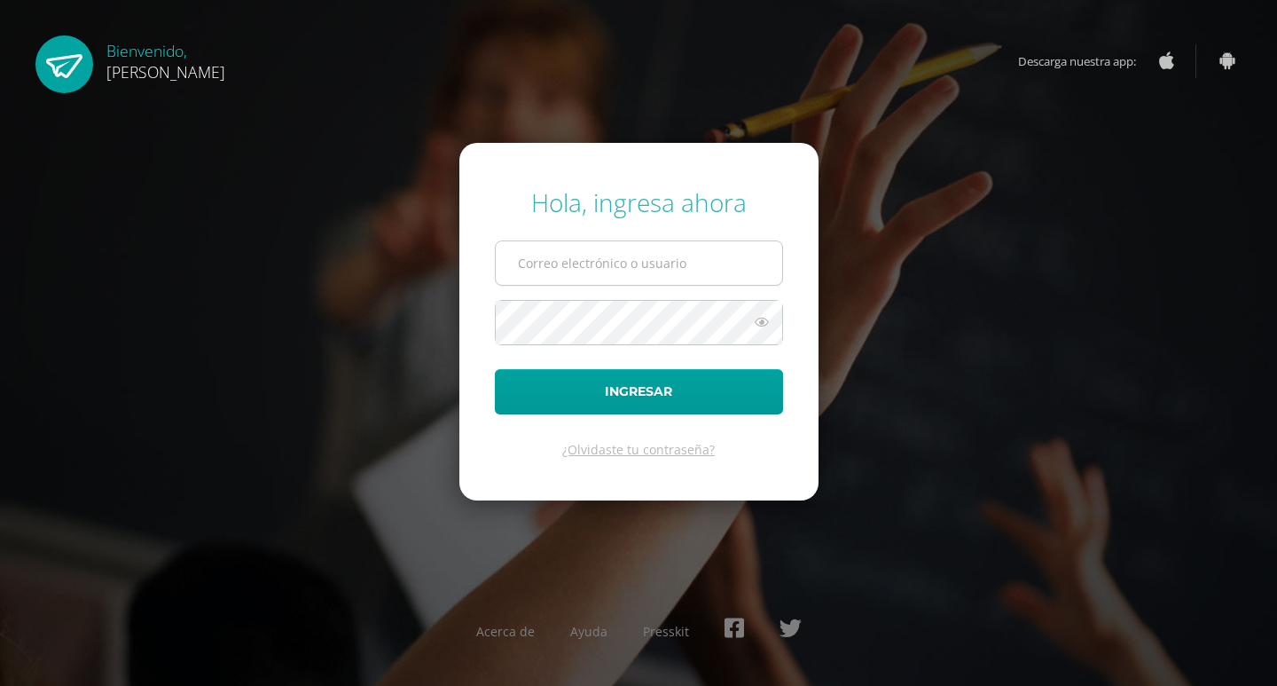
click at [688, 266] on input "text" at bounding box center [639, 262] width 286 height 43
type input "2025083@ps.gt"
click at [760, 325] on icon at bounding box center [761, 321] width 23 height 21
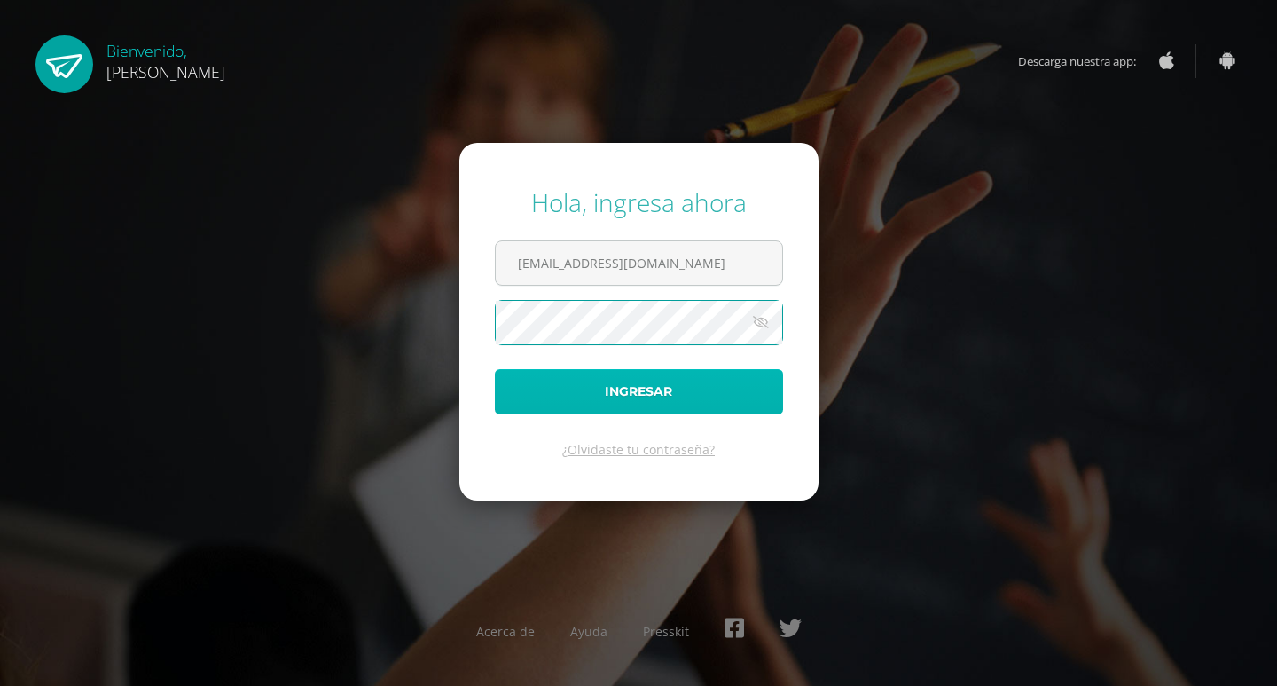
click at [717, 383] on button "Ingresar" at bounding box center [639, 391] width 288 height 45
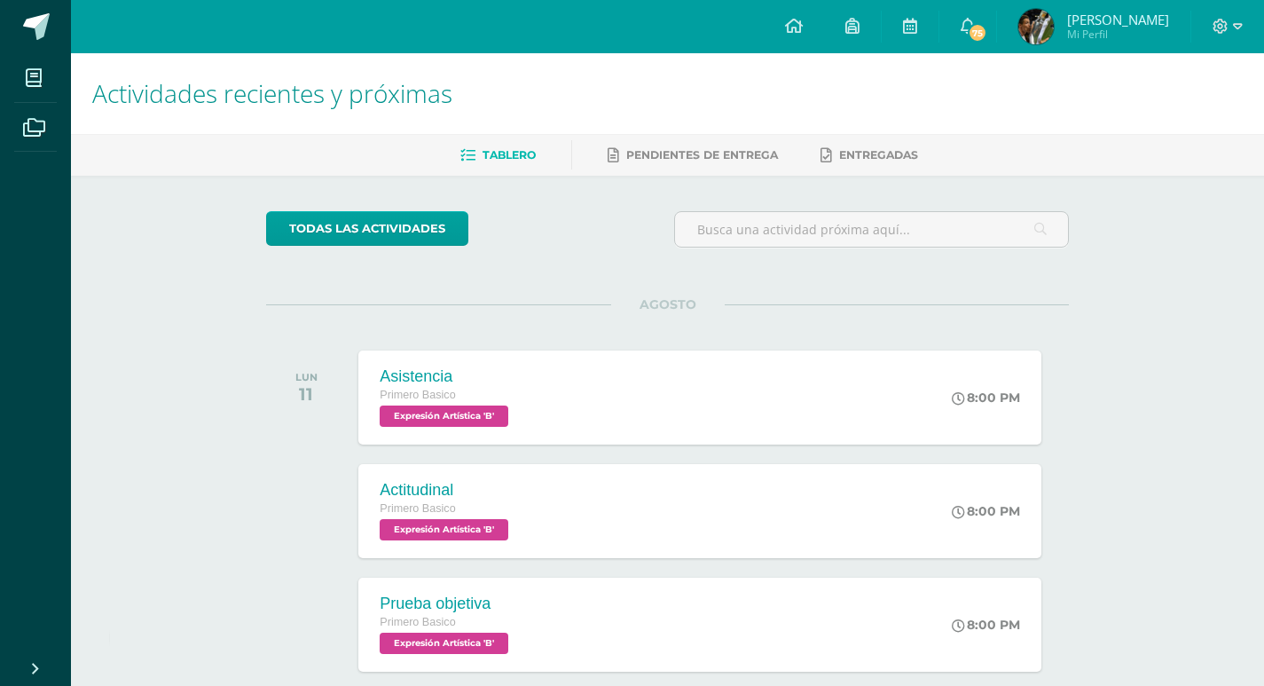
click at [1137, 19] on span "[PERSON_NAME]" at bounding box center [1118, 20] width 102 height 18
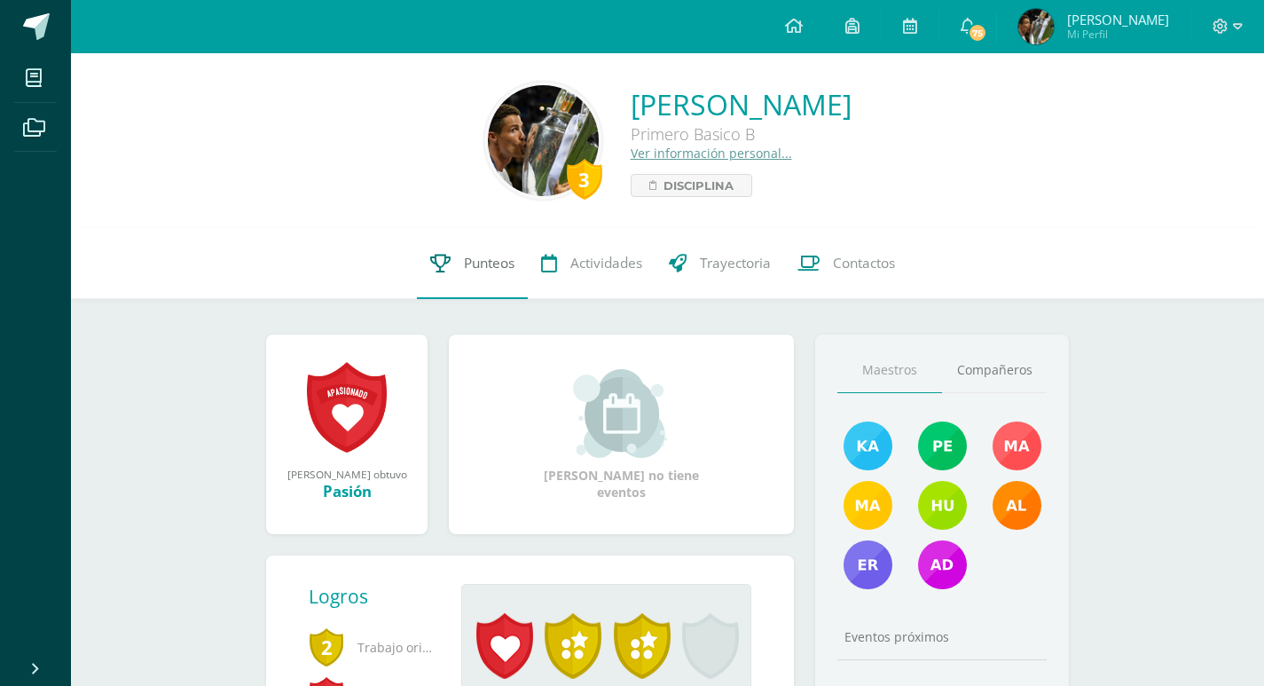
click at [492, 270] on span "Punteos" at bounding box center [489, 263] width 51 height 19
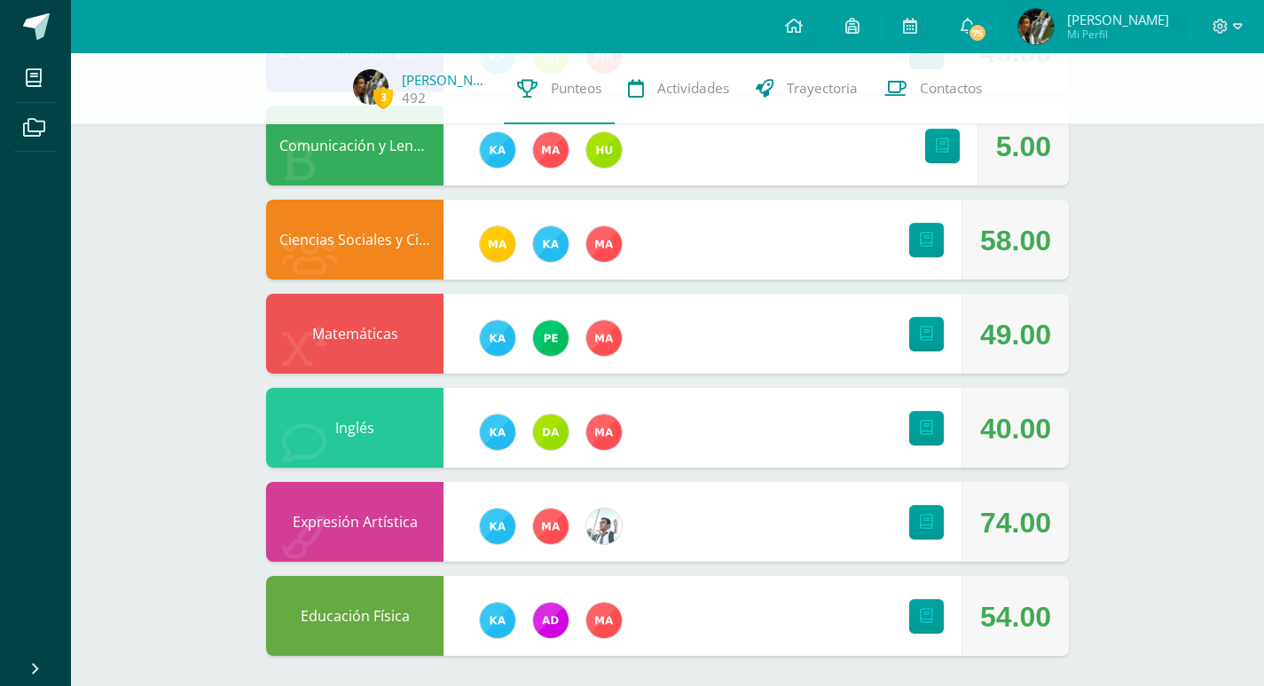
scroll to position [649, 0]
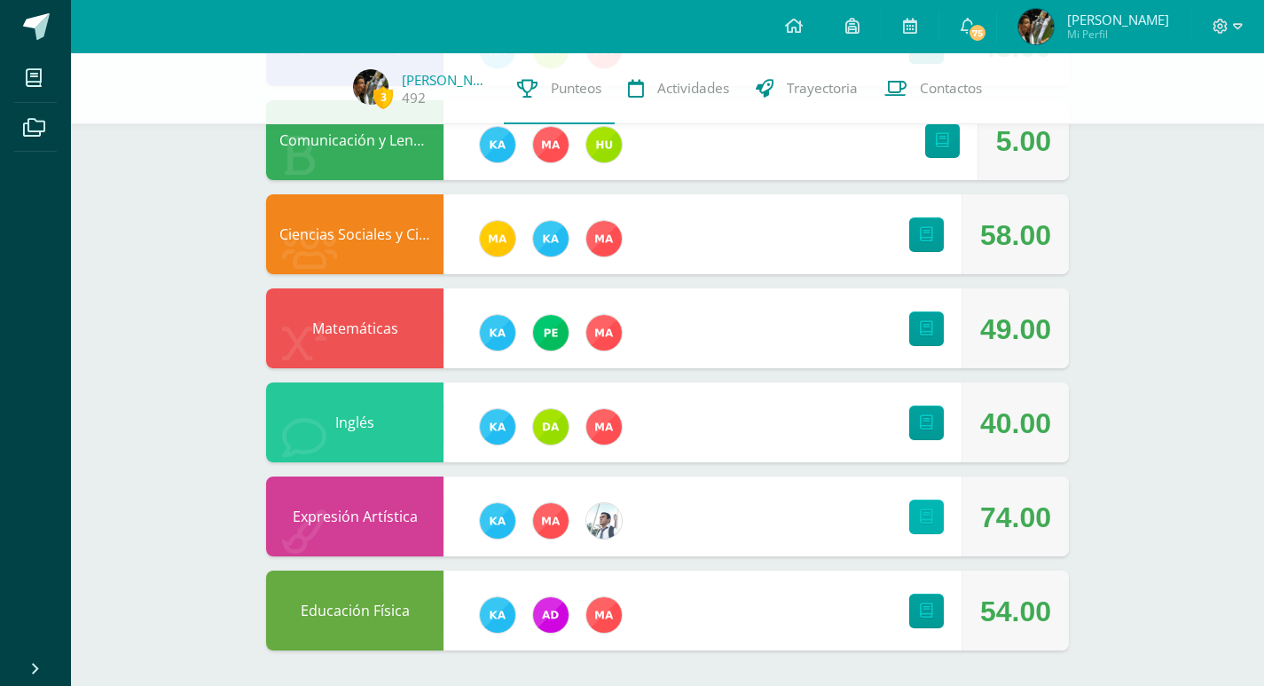
click at [936, 520] on link at bounding box center [926, 516] width 35 height 35
click at [975, 26] on icon at bounding box center [967, 26] width 14 height 16
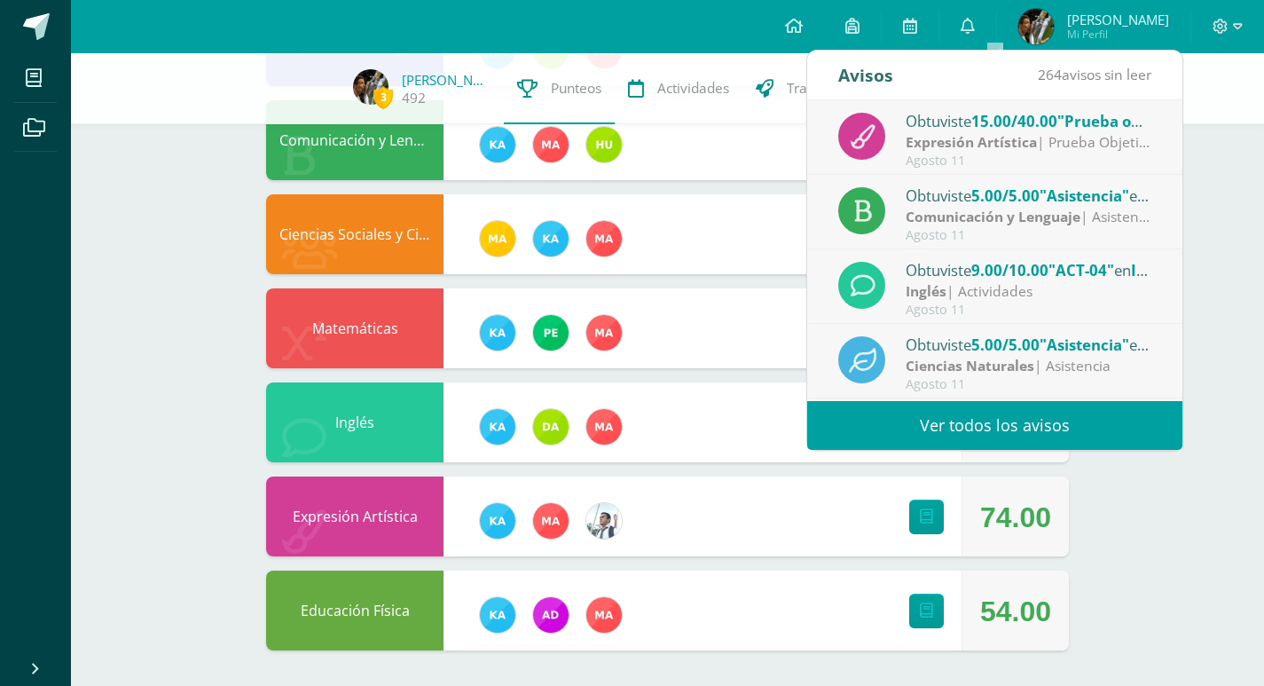
click at [971, 136] on strong "Expresión Artística" at bounding box center [970, 142] width 131 height 20
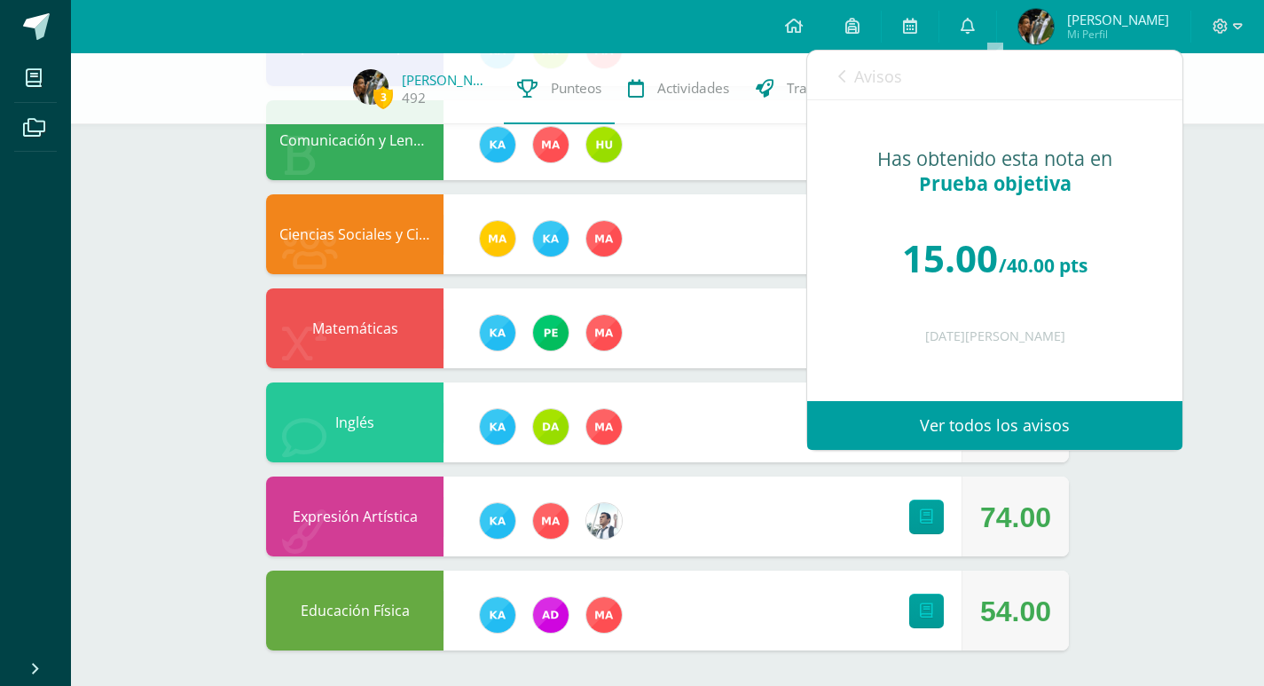
click at [832, 84] on div "Avisos 263 avisos sin leer Avisos" at bounding box center [994, 76] width 375 height 50
click at [1262, 317] on div "3 Bryan Sánchez 492 Punteos Actividades Trayectoria Contactos Pendiente Unidad …" at bounding box center [667, 44] width 1193 height 1281
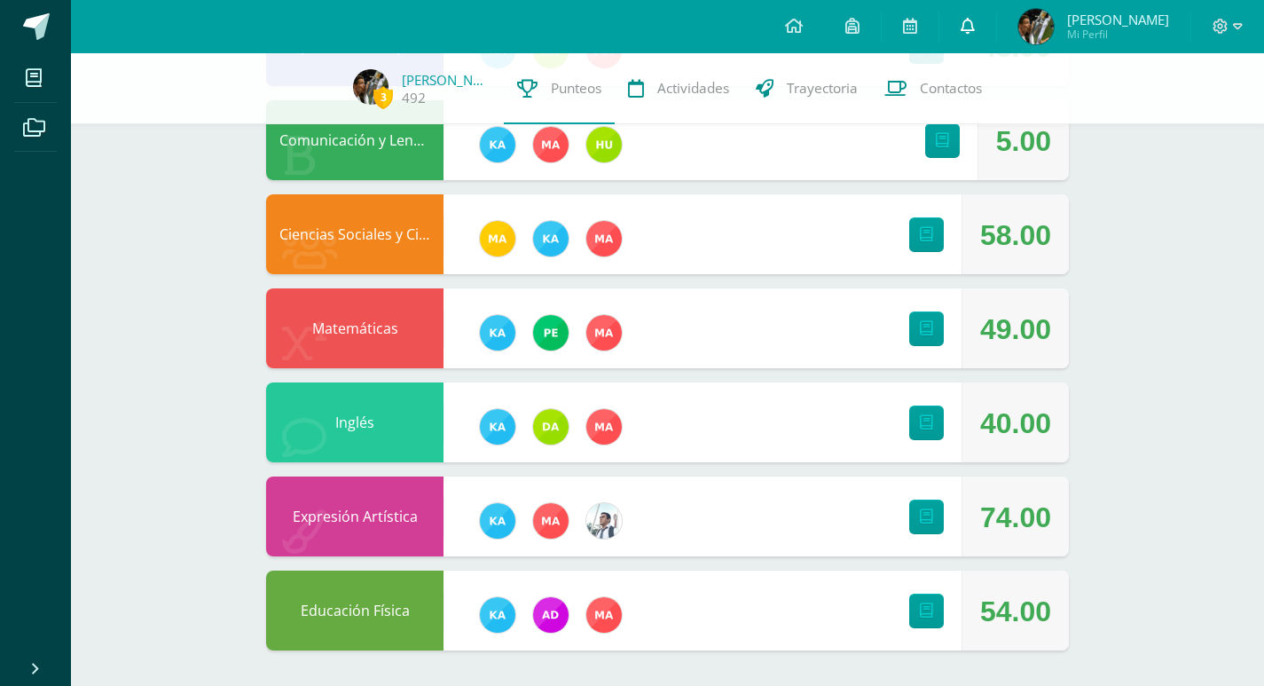
click at [986, 30] on link "0" at bounding box center [967, 26] width 57 height 53
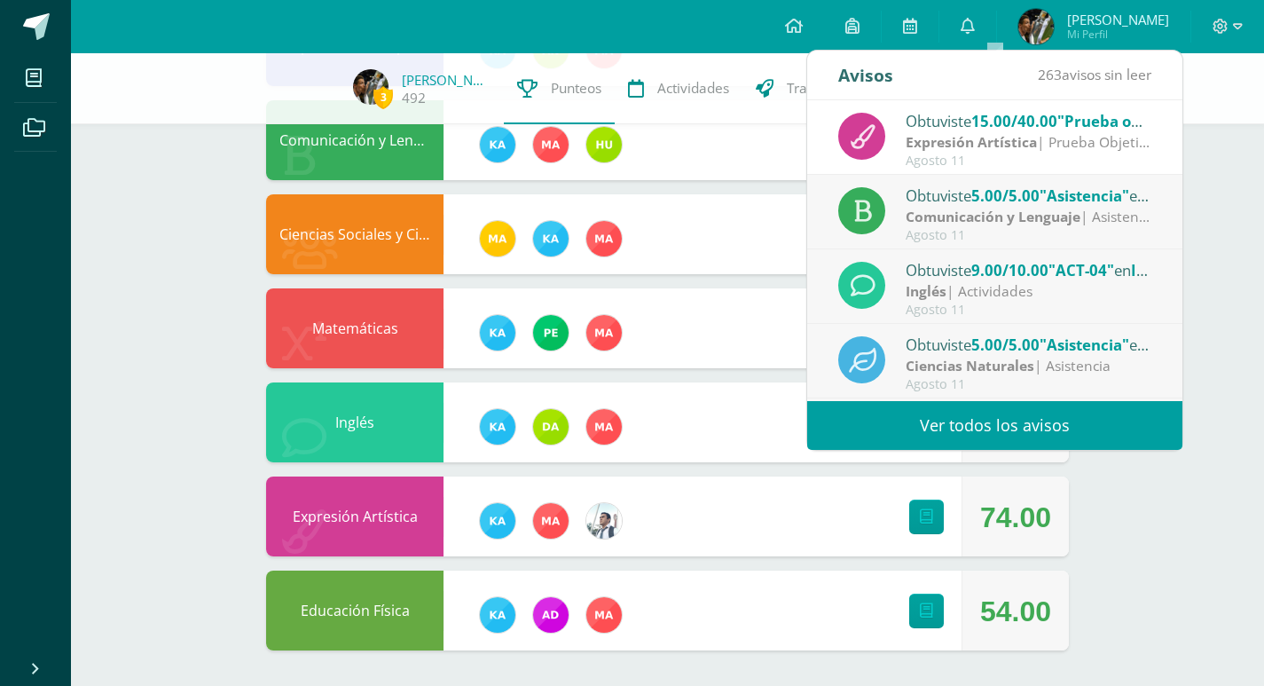
click at [973, 137] on strong "Expresión Artística" at bounding box center [970, 142] width 131 height 20
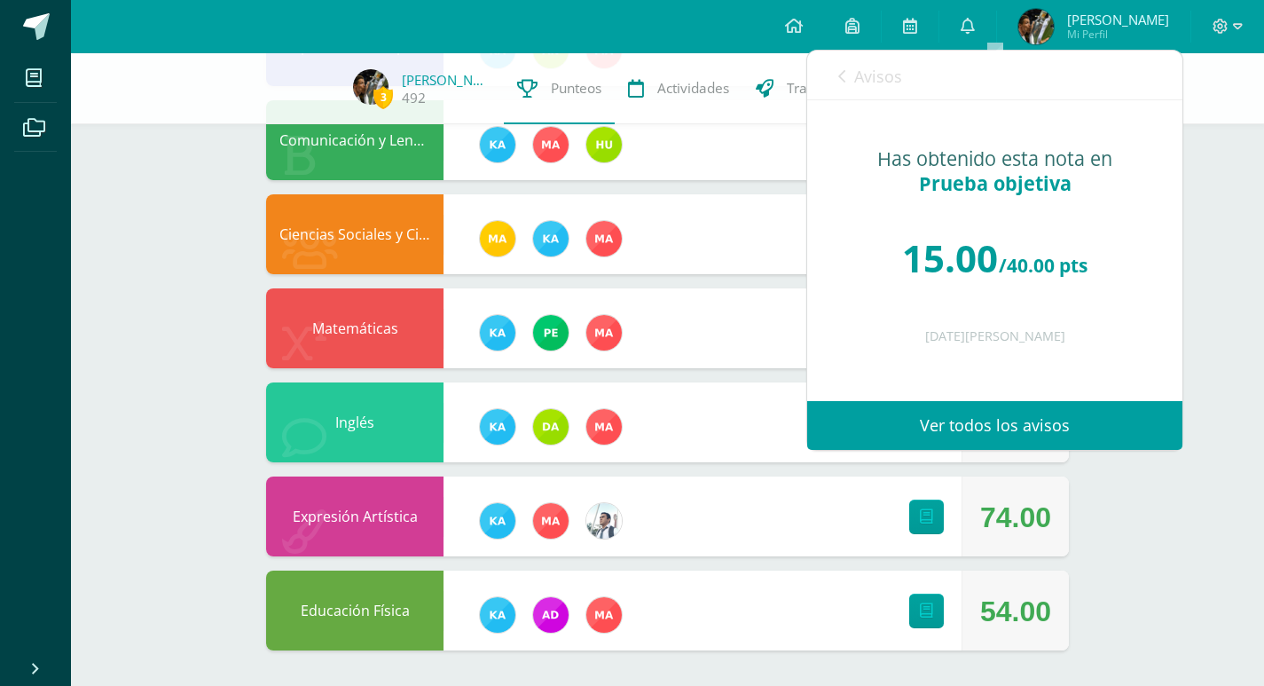
click at [829, 74] on div "Avisos 263 avisos sin leer Avisos" at bounding box center [994, 76] width 375 height 50
click at [842, 74] on icon at bounding box center [841, 76] width 7 height 14
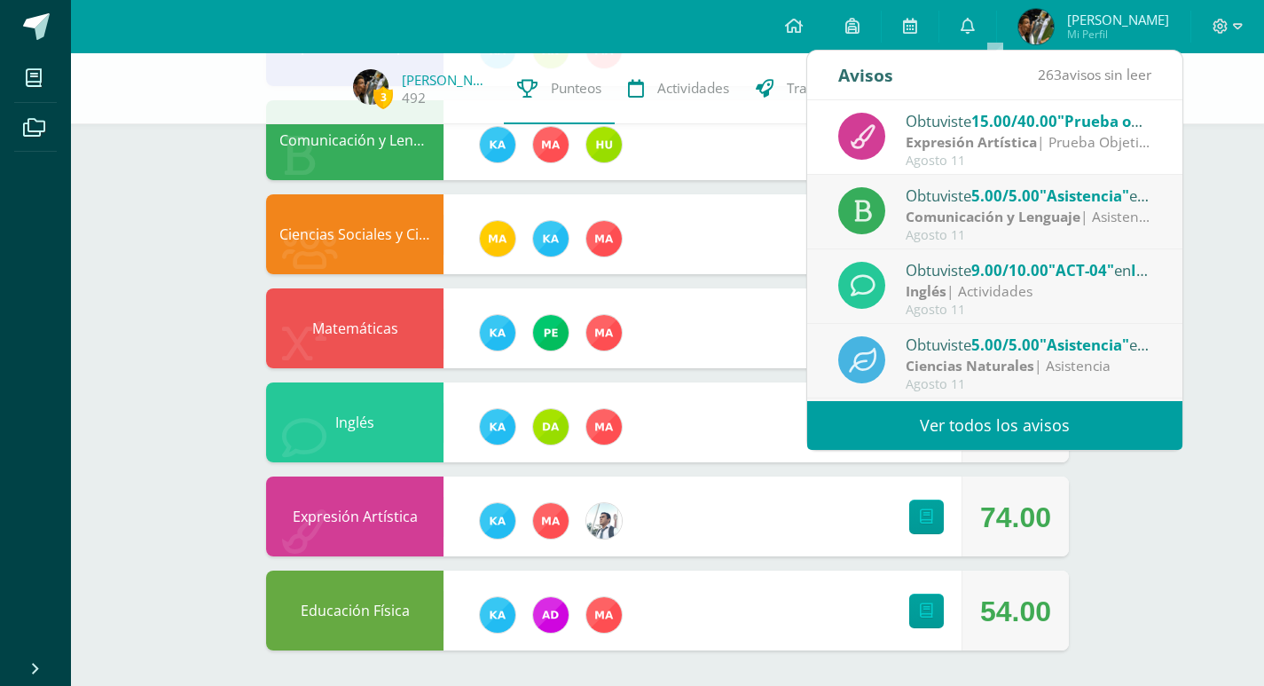
click at [781, 176] on div "Comunicación y Lenguaje 5.00" at bounding box center [667, 140] width 803 height 80
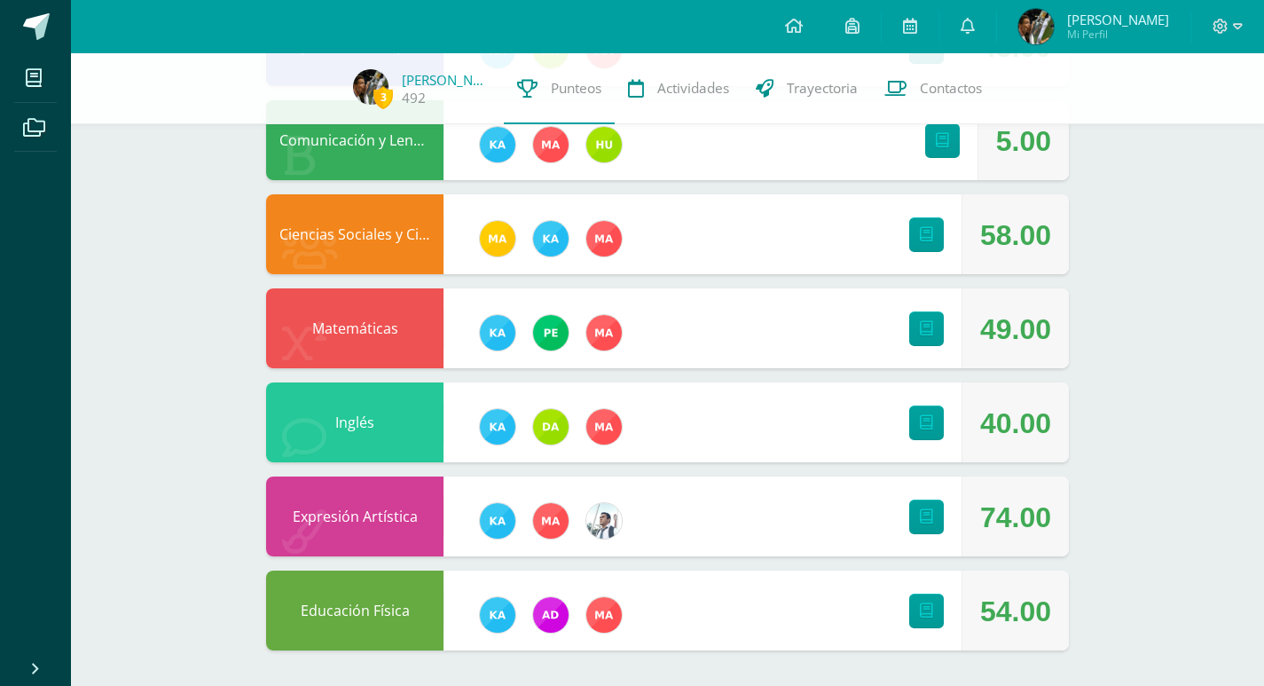
click at [1022, 144] on div "5.00" at bounding box center [1023, 141] width 55 height 80
click at [975, 19] on icon at bounding box center [967, 26] width 14 height 16
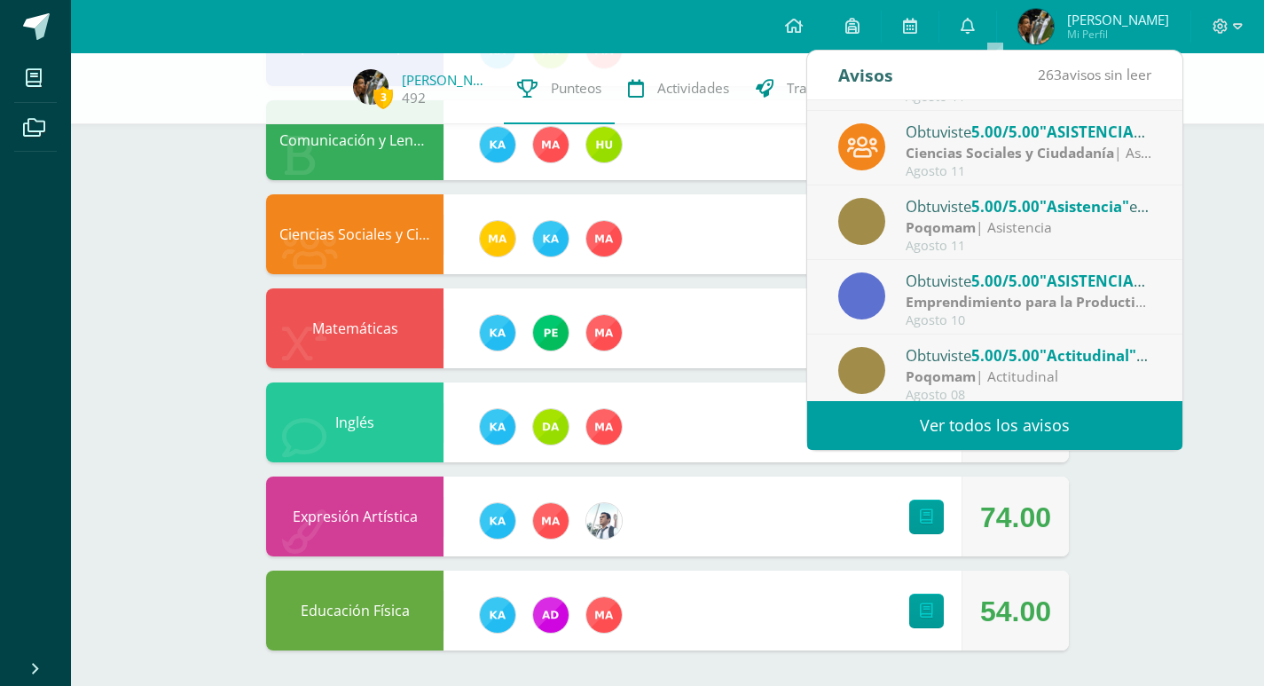
scroll to position [295, 0]
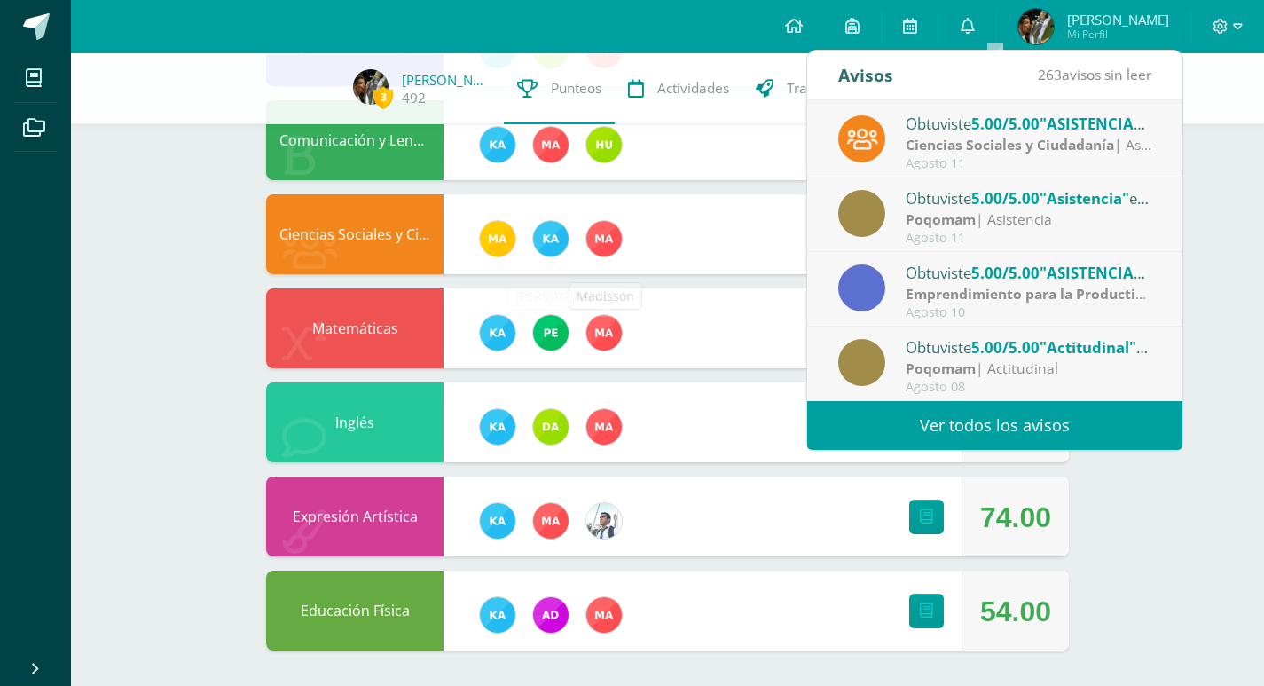
drag, startPoint x: 552, startPoint y: 351, endPoint x: 558, endPoint y: 361, distance: 11.1
click at [554, 351] on div at bounding box center [541, 333] width 53 height 80
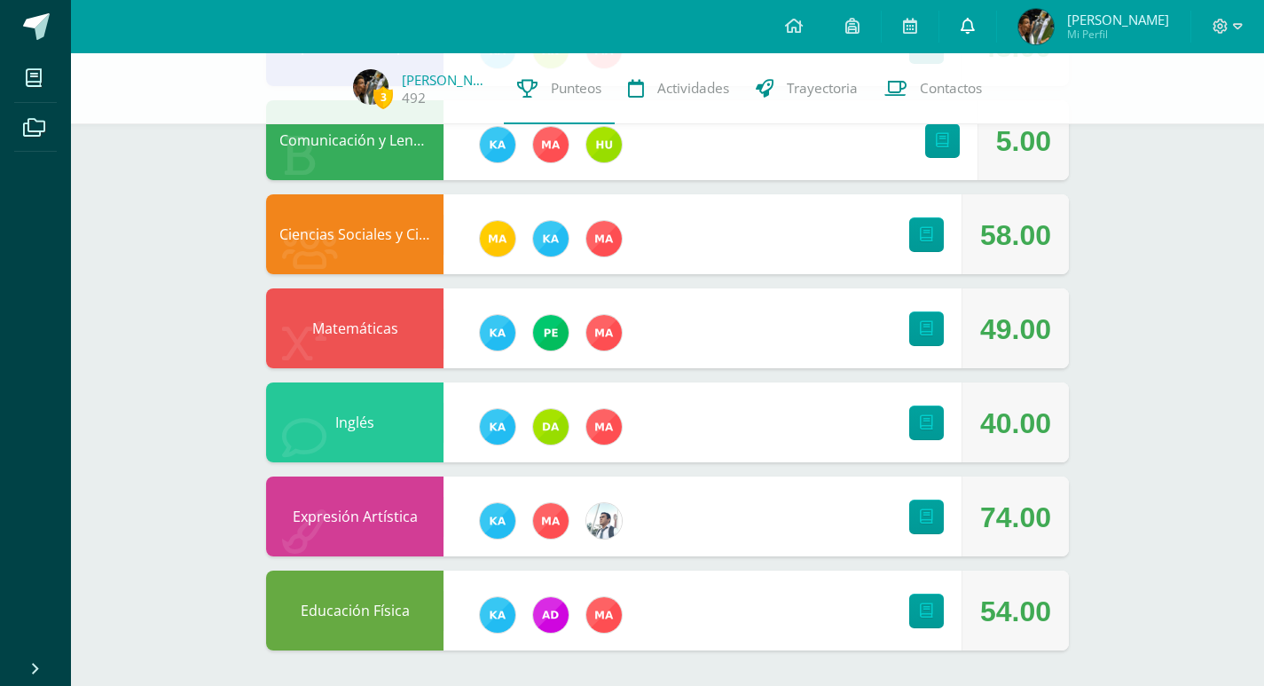
click at [975, 27] on icon at bounding box center [967, 26] width 14 height 16
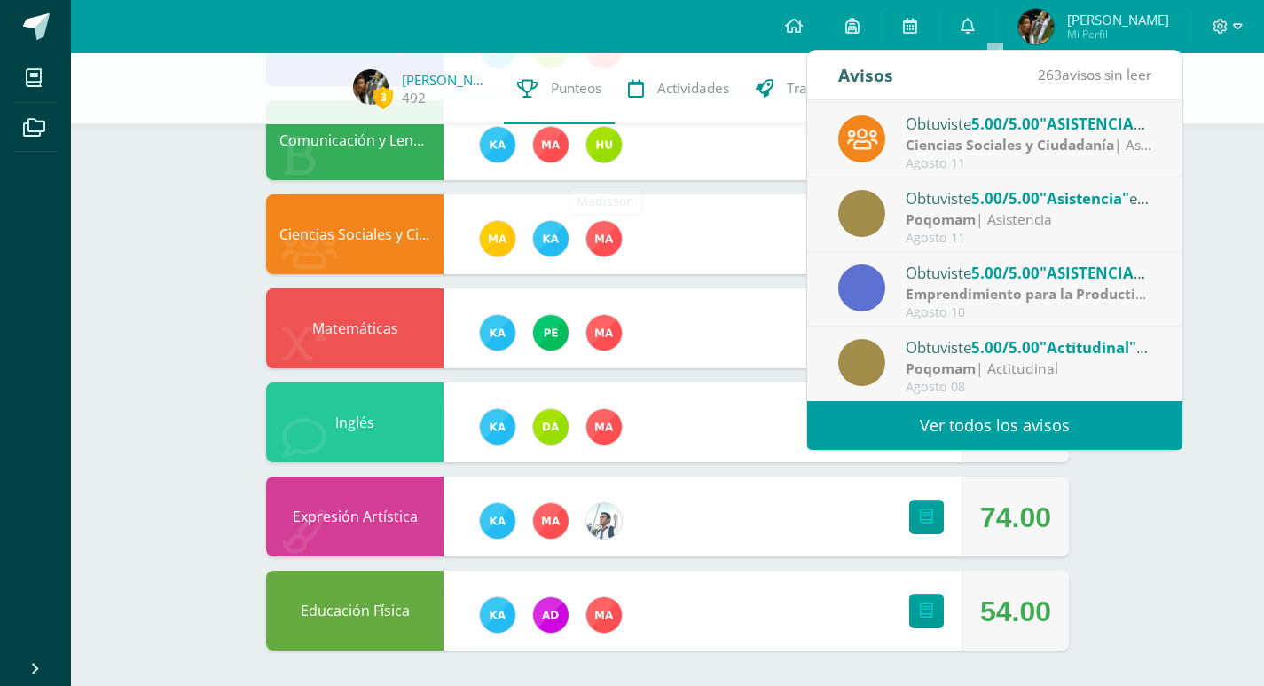
click at [593, 234] on img at bounding box center [603, 238] width 35 height 35
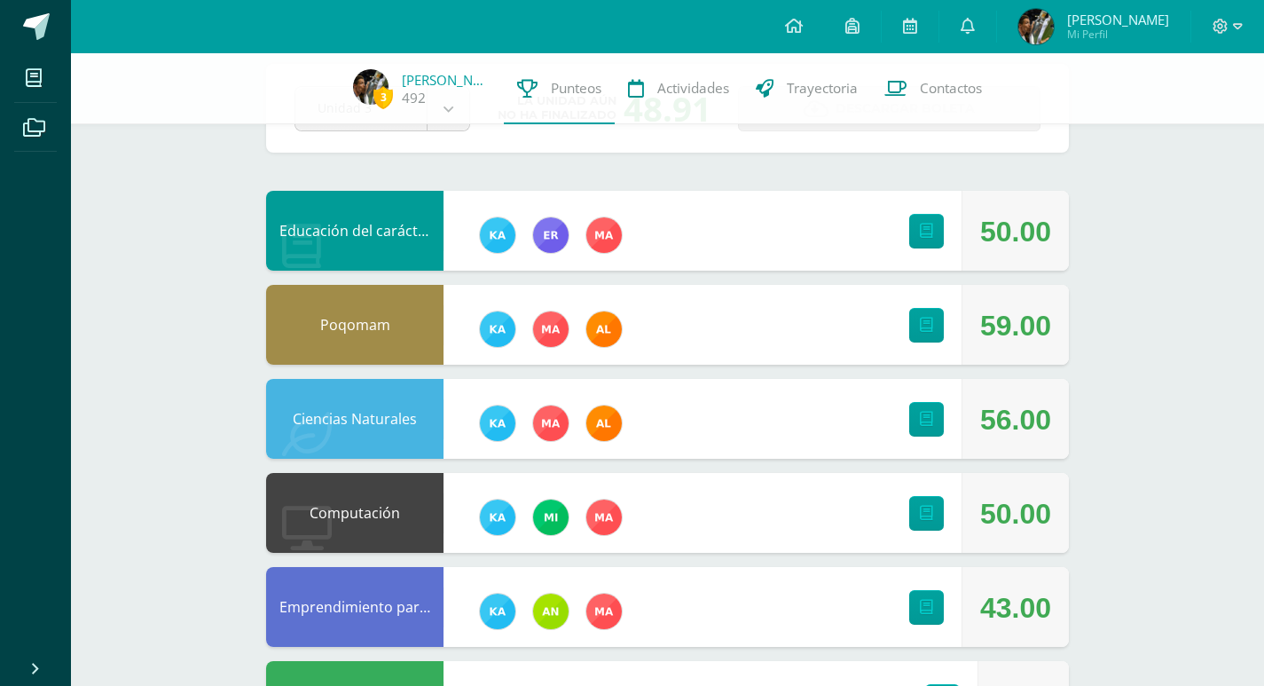
scroll to position [355, 0]
